Goal: Task Accomplishment & Management: Manage account settings

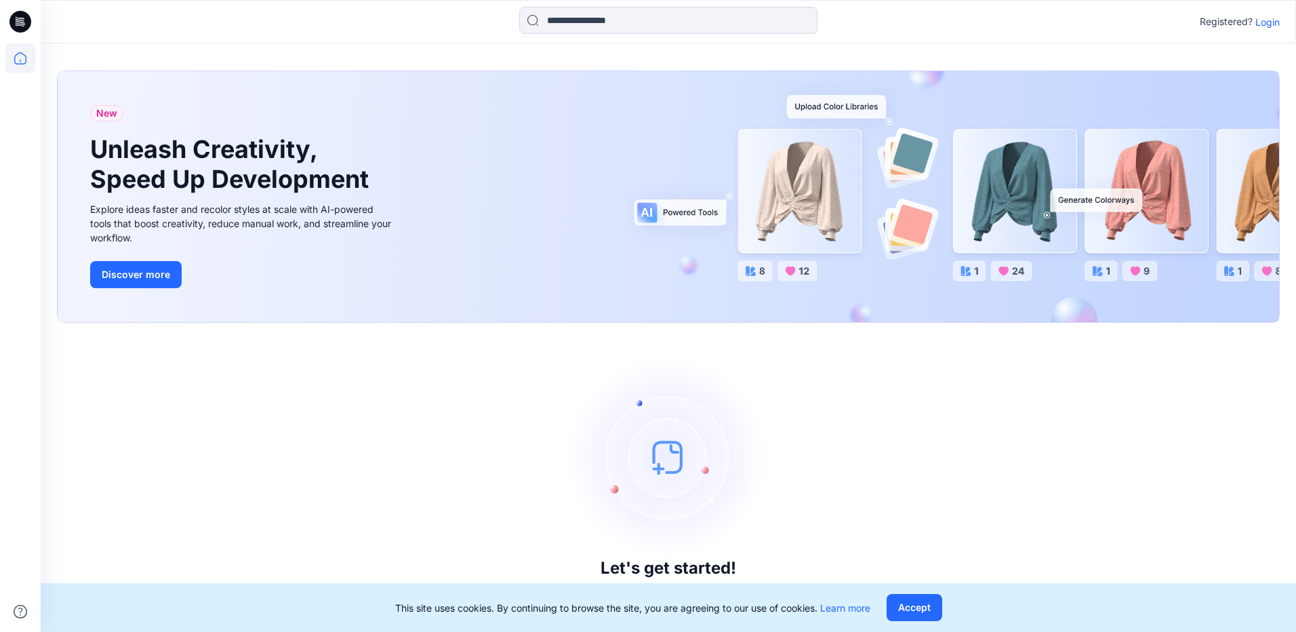
click at [1261, 25] on p "Login" at bounding box center [1268, 22] width 24 height 14
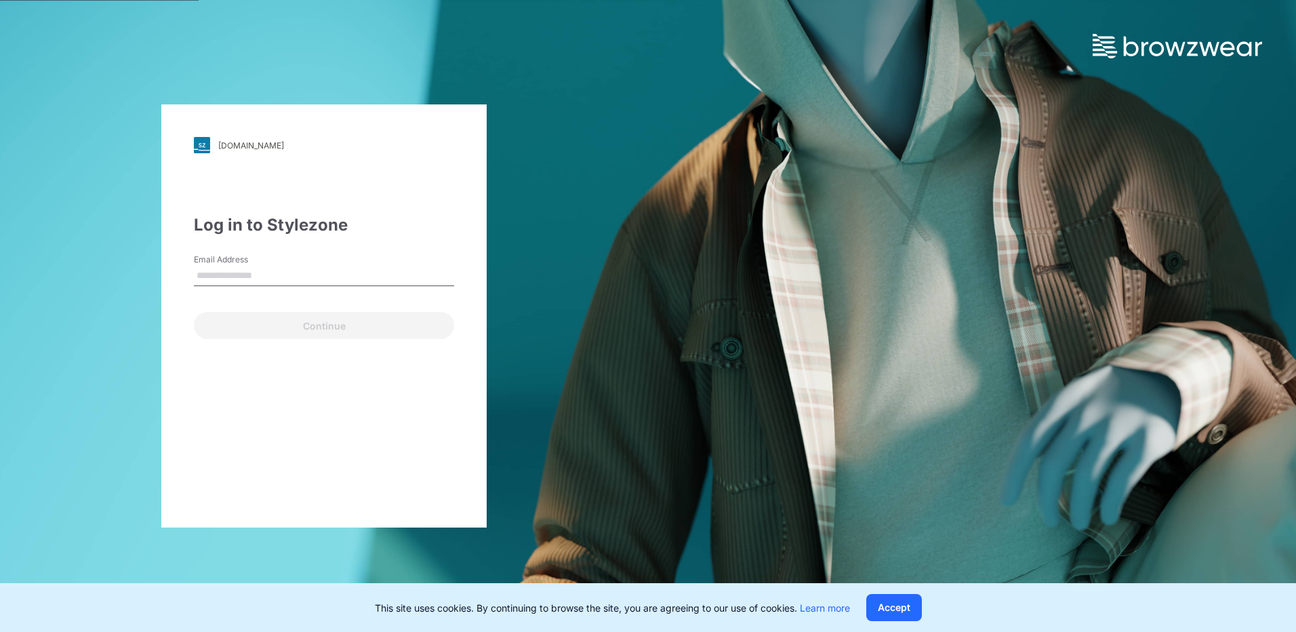
click at [218, 280] on input "Email Address" at bounding box center [324, 276] width 260 height 20
type input "**********"
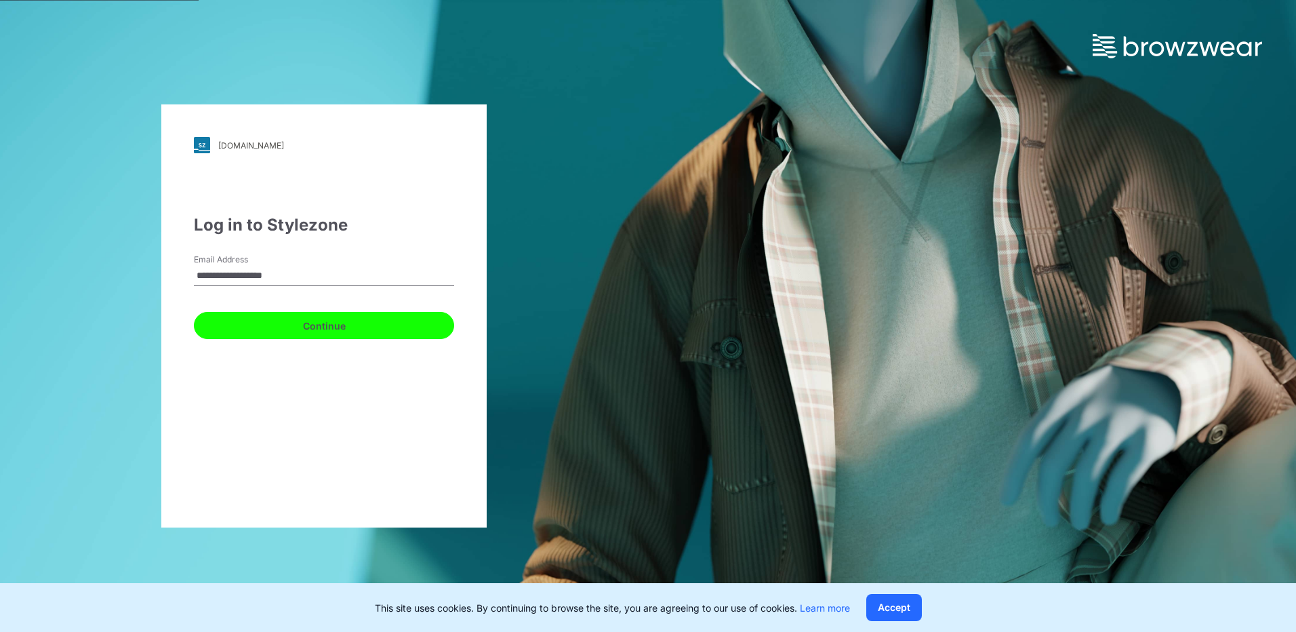
click at [324, 323] on button "Continue" at bounding box center [324, 325] width 260 height 27
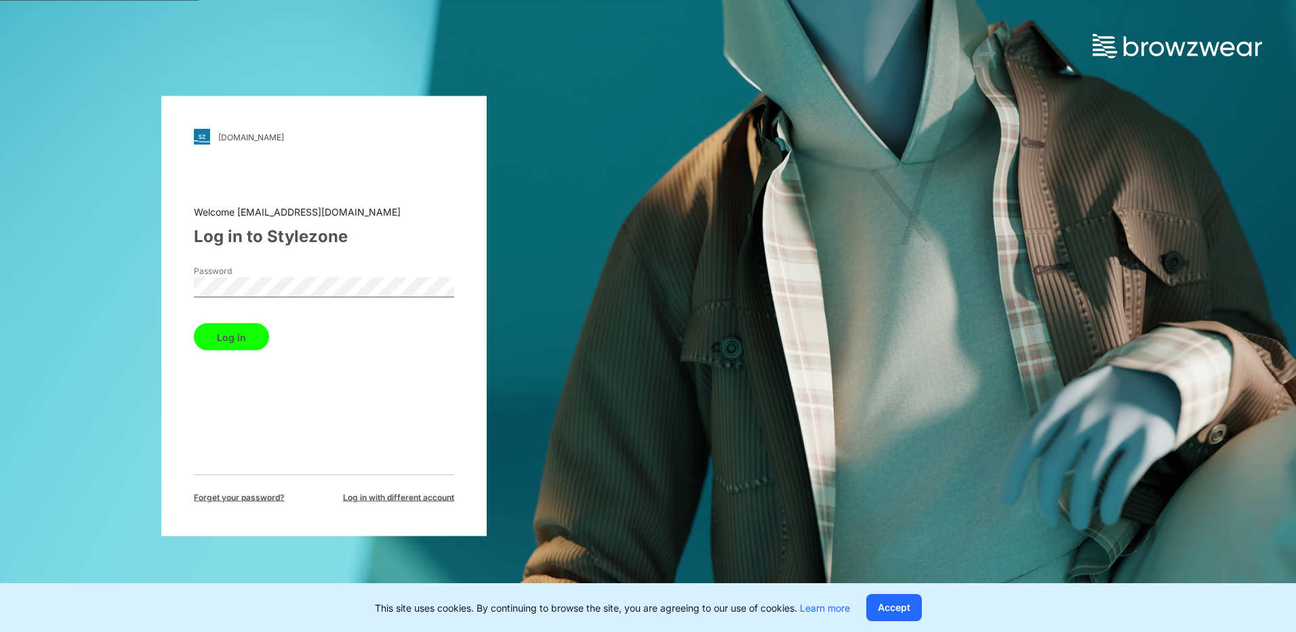
click at [239, 337] on button "Log in" at bounding box center [231, 336] width 75 height 27
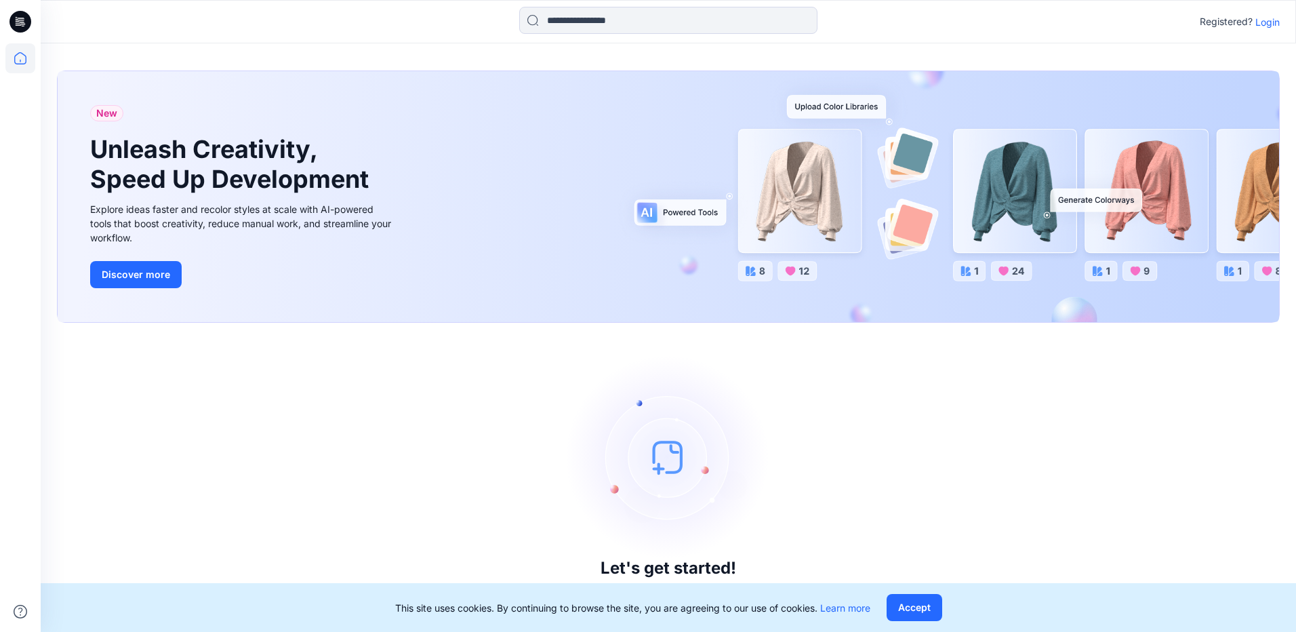
click at [1271, 22] on p "Login" at bounding box center [1268, 22] width 24 height 14
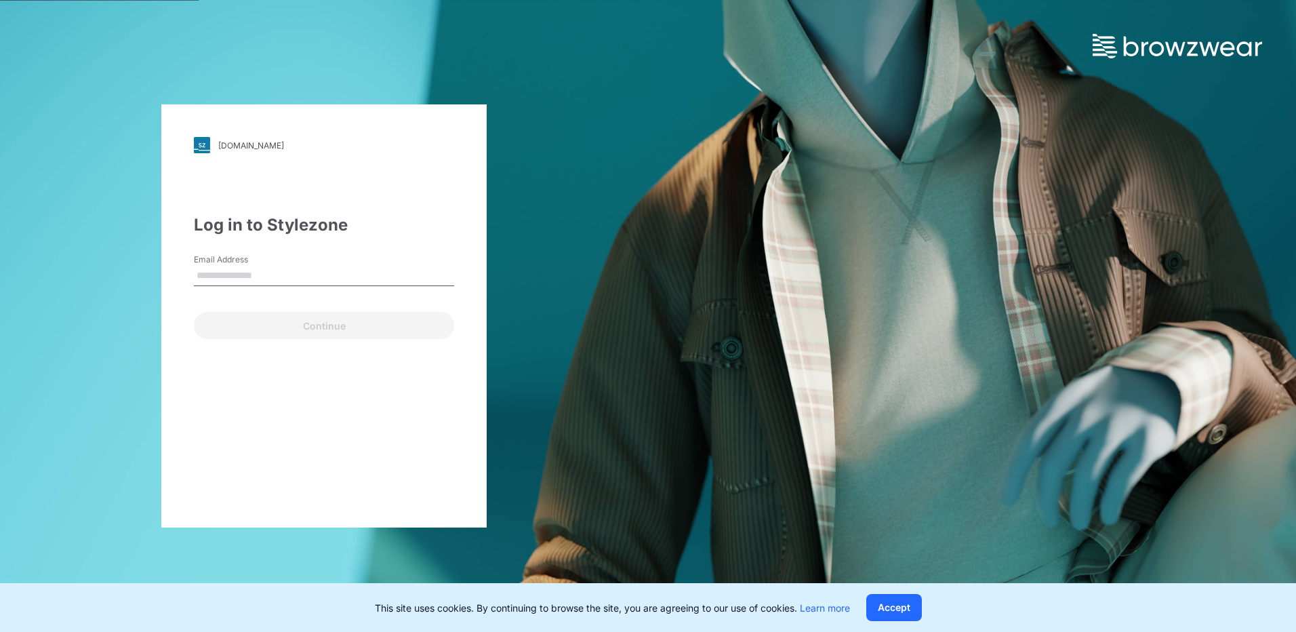
click at [277, 268] on input "Email Address" at bounding box center [324, 276] width 260 height 20
type input "**********"
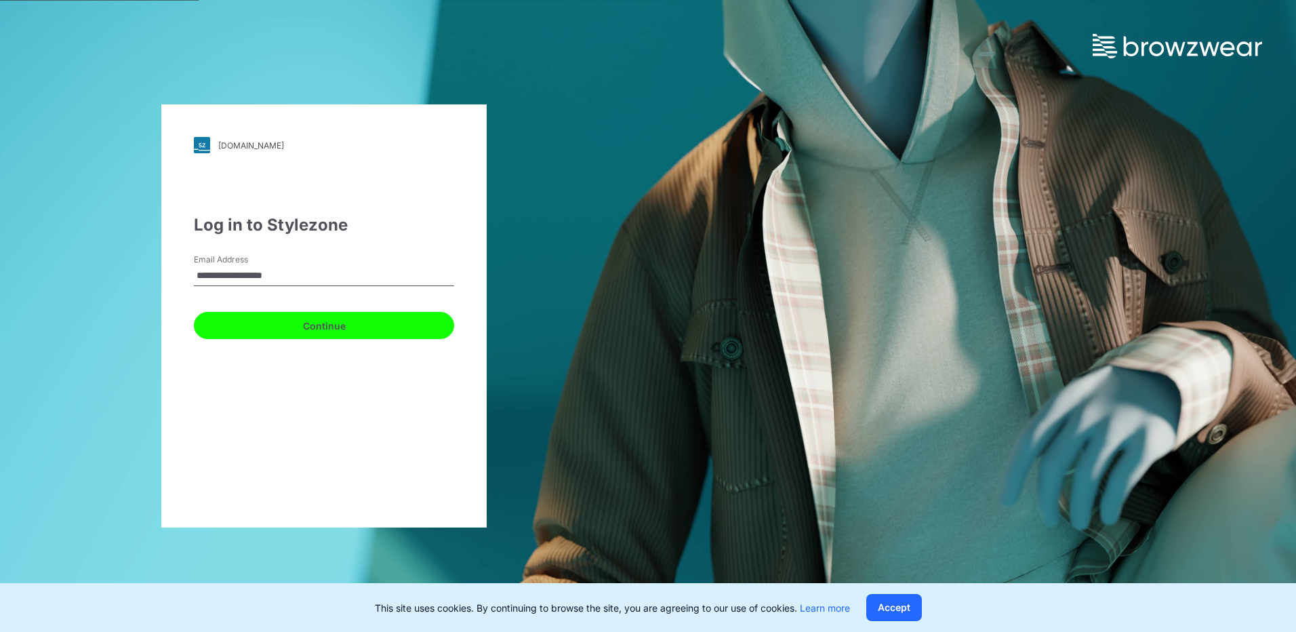
click at [327, 333] on button "Continue" at bounding box center [324, 325] width 260 height 27
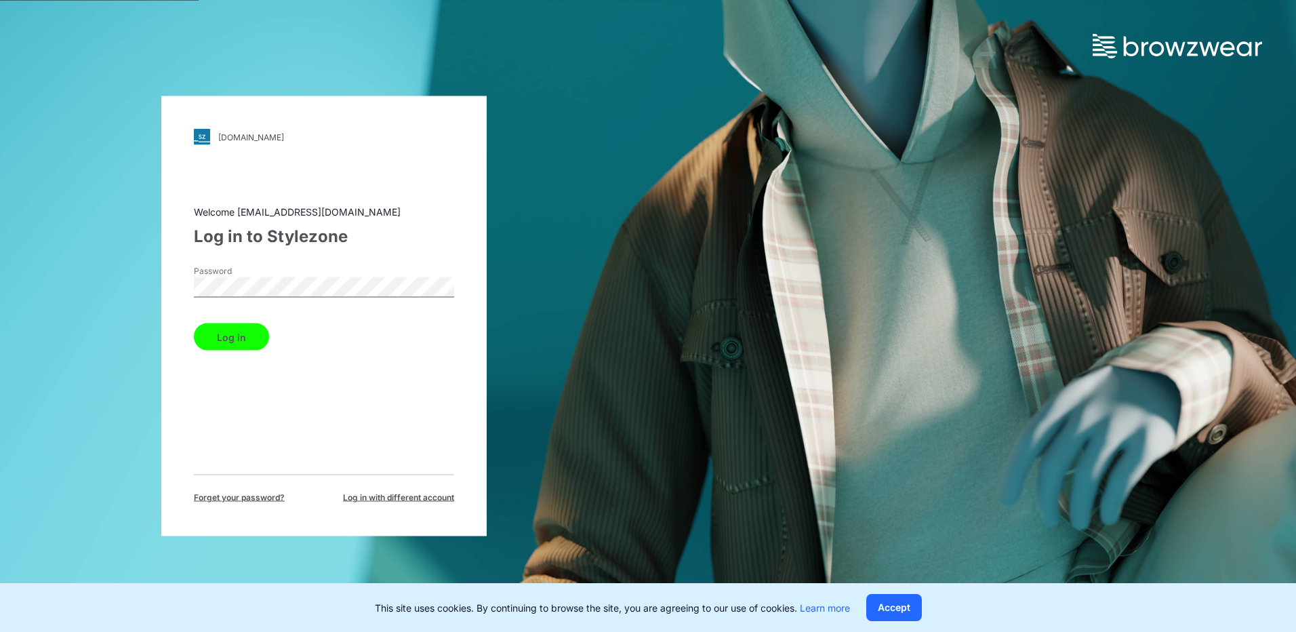
click at [234, 321] on div "Log in" at bounding box center [324, 334] width 260 height 33
click at [230, 336] on button "Log in" at bounding box center [231, 336] width 75 height 27
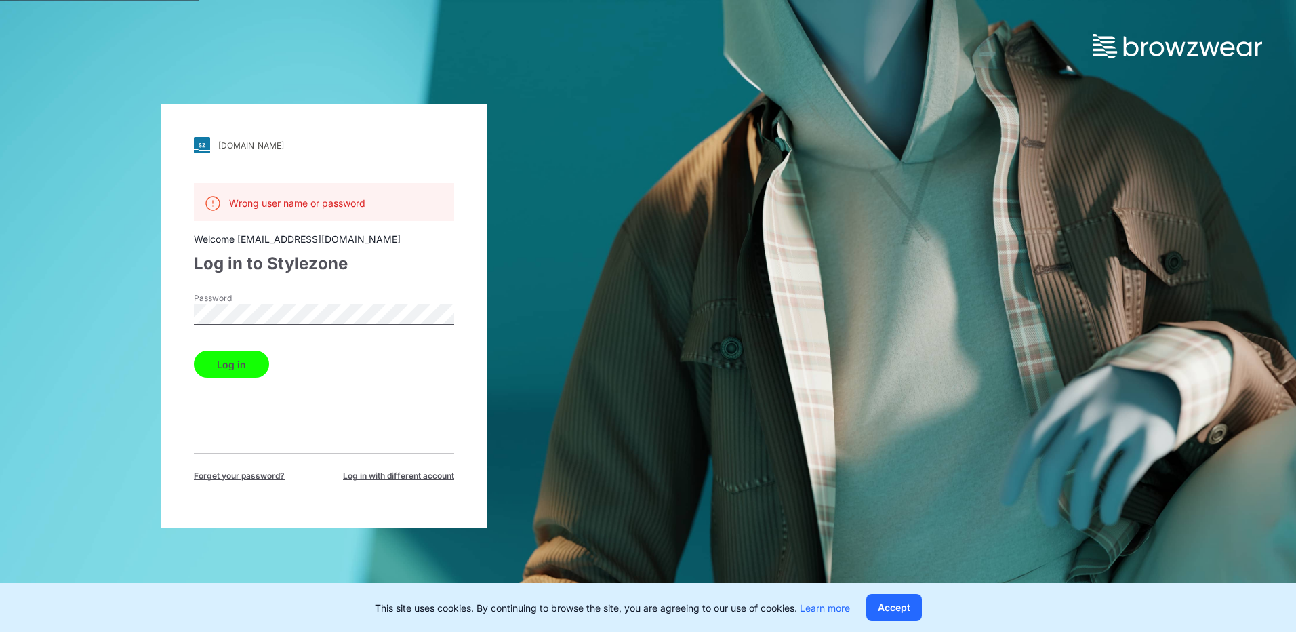
click at [254, 360] on button "Log in" at bounding box center [231, 364] width 75 height 27
click at [401, 474] on span "Log in with different account" at bounding box center [398, 476] width 111 height 12
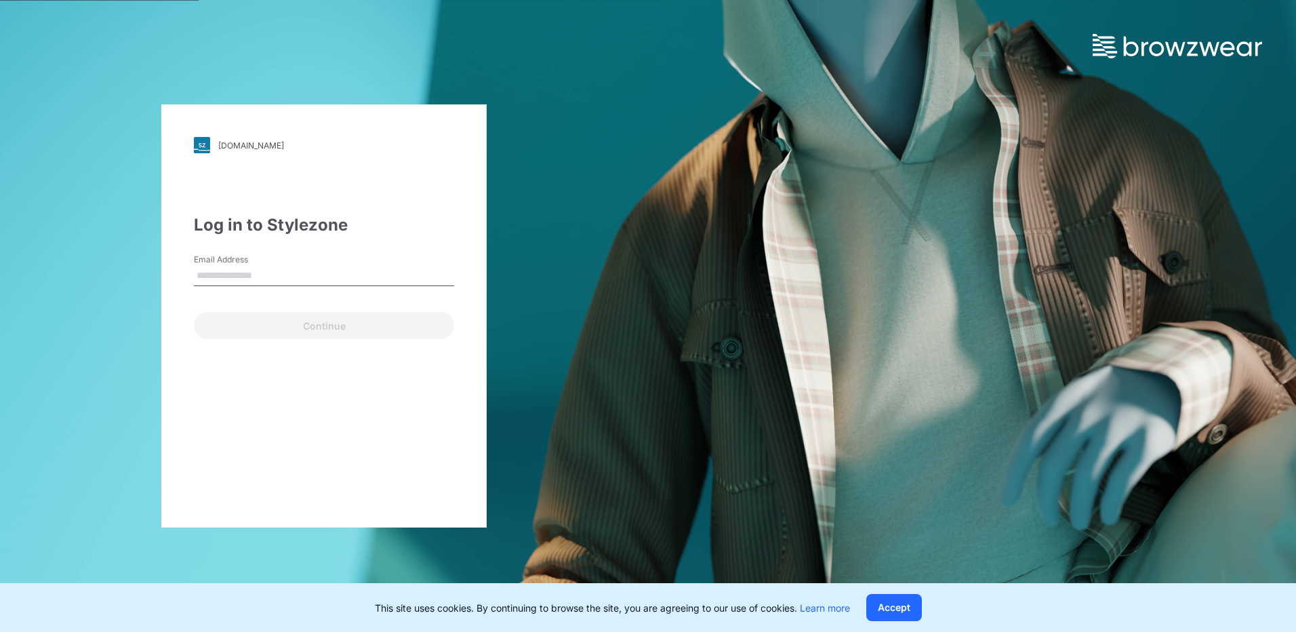
click at [213, 281] on input "Email Address" at bounding box center [324, 276] width 260 height 20
type input "**********"
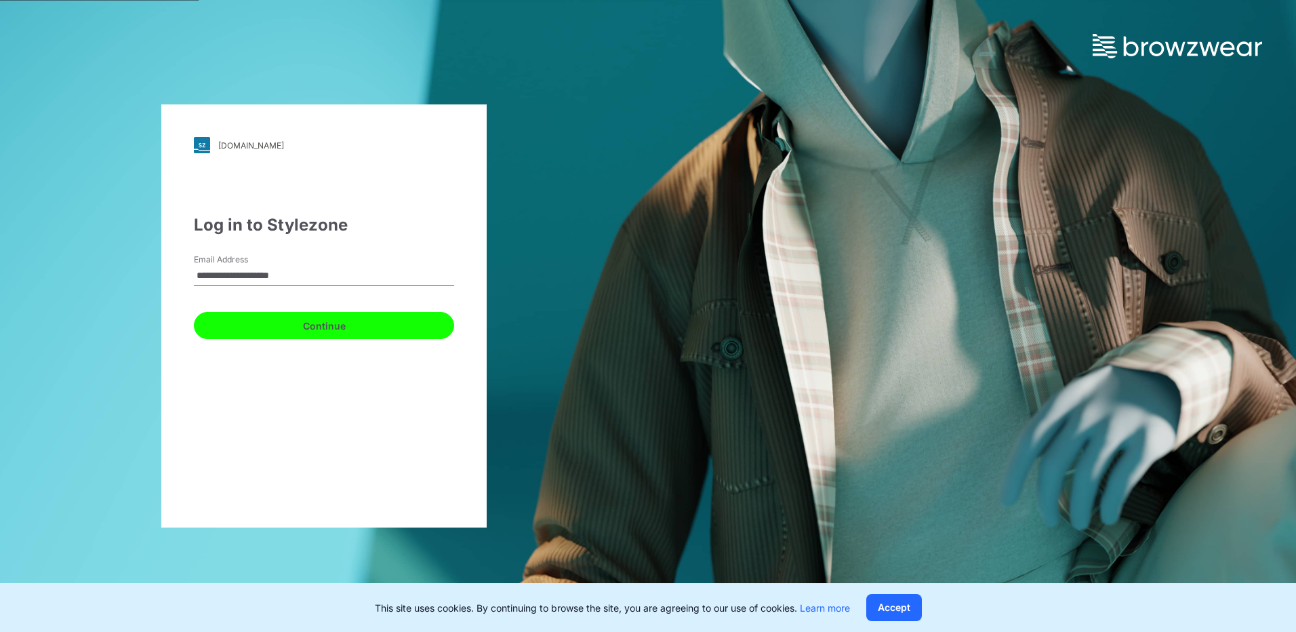
click at [296, 325] on button "Continue" at bounding box center [324, 325] width 260 height 27
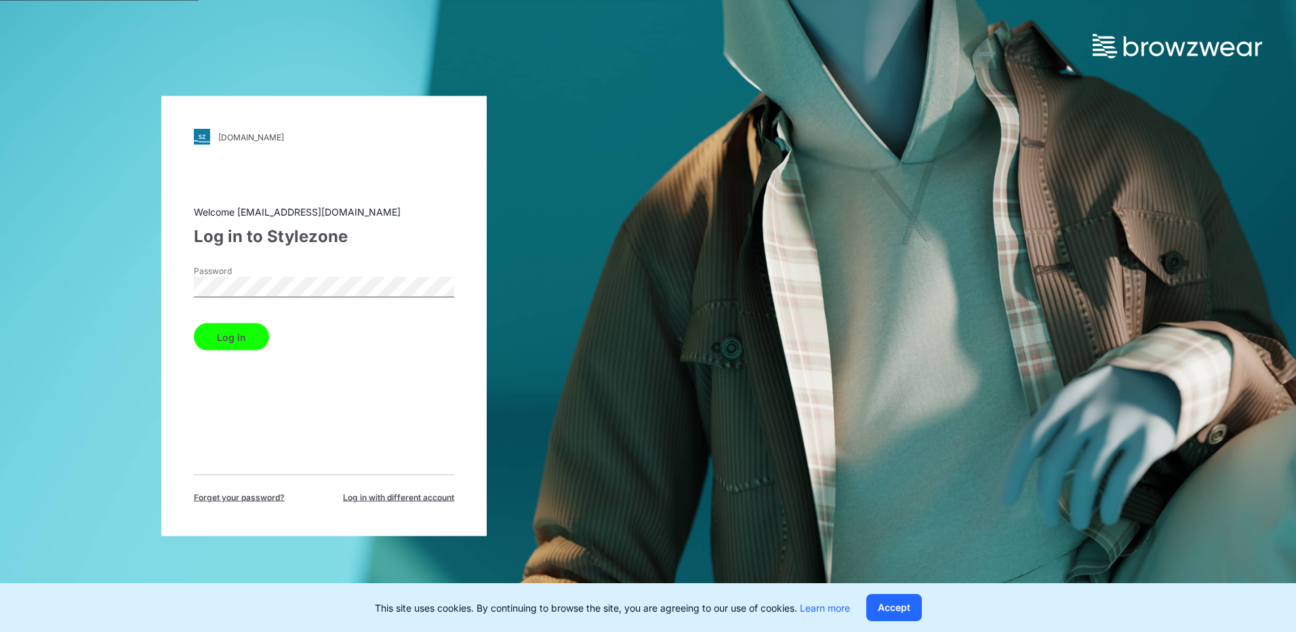
click at [242, 336] on button "Log in" at bounding box center [231, 336] width 75 height 27
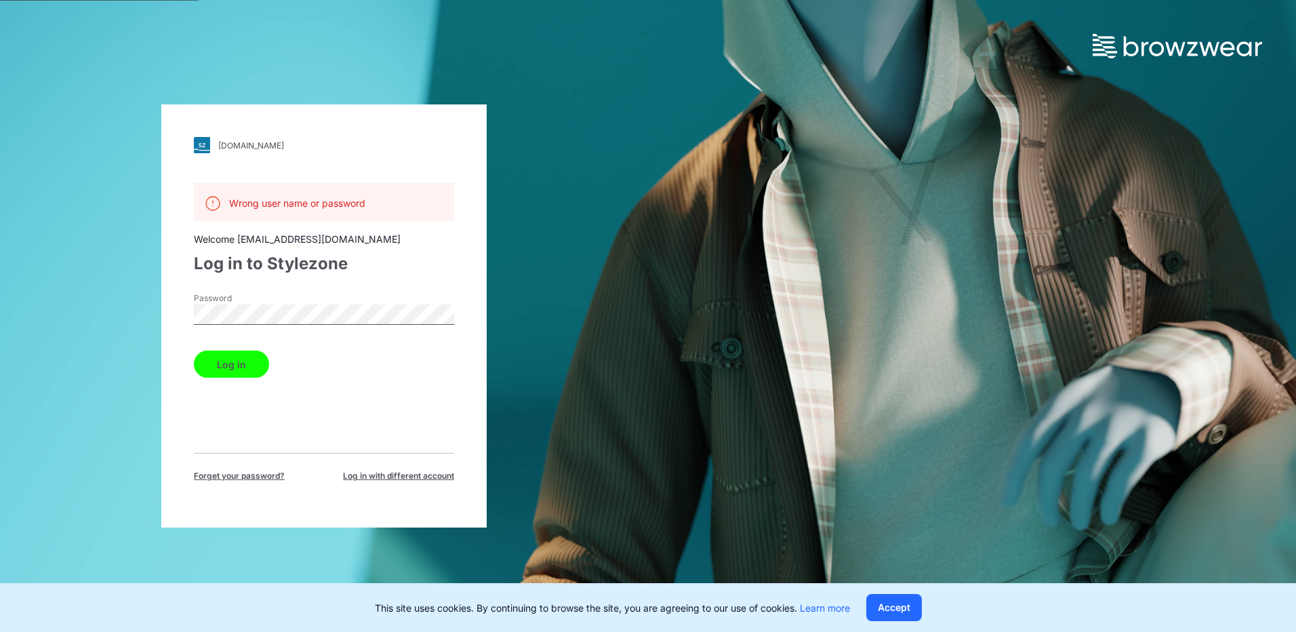
click at [608, 282] on div "[DOMAIN_NAME] Loading... Wrong user name or password Welcome [EMAIL_ADDRESS][DO…" at bounding box center [324, 316] width 648 height 632
click at [609, 283] on div "[DOMAIN_NAME] Loading... Wrong user name or password Welcome [EMAIL_ADDRESS][DO…" at bounding box center [324, 316] width 648 height 632
